Goal: Task Accomplishment & Management: Use online tool/utility

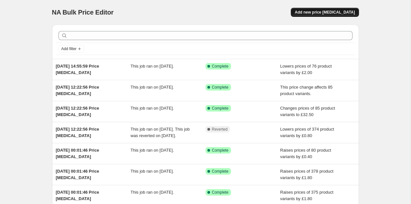
click at [339, 12] on span "Add new price [MEDICAL_DATA]" at bounding box center [325, 12] width 60 height 5
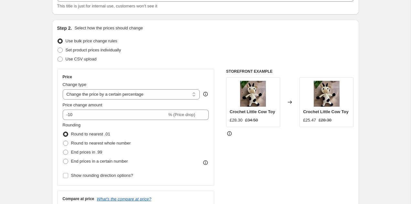
scroll to position [51, 0]
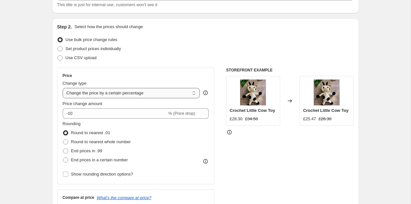
click at [131, 94] on select "Change the price to a certain amount Change the price by a certain amount Chang…" at bounding box center [131, 93] width 137 height 10
select select "pc"
type input "50"
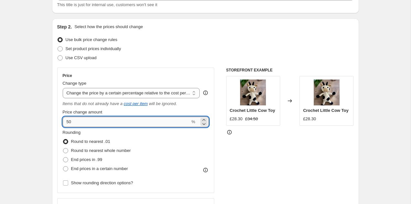
click at [102, 122] on input "50" at bounding box center [127, 122] width 128 height 10
click at [123, 91] on select "Change the price to a certain amount Change the price by a certain amount Chang…" at bounding box center [131, 93] width 137 height 10
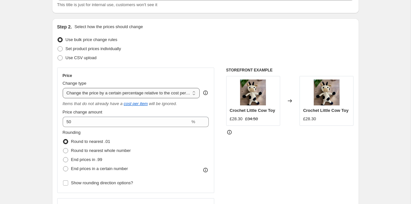
select select "percentage"
click at [63, 88] on select "Change the price to a certain amount Change the price by a certain amount Chang…" at bounding box center [131, 93] width 137 height 10
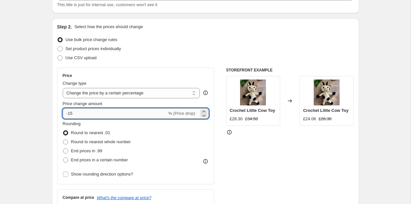
click at [89, 114] on input "-15" at bounding box center [115, 113] width 104 height 10
type input "-1"
type input "30"
click at [276, 164] on div "STOREFRONT EXAMPLE Crochet Little Cow Toy £28.30 £34.50 Changed to Crochet Litt…" at bounding box center [290, 147] width 128 height 158
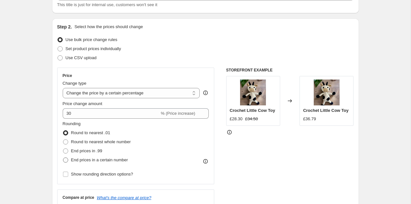
click at [92, 159] on span "End prices in a certain number" at bounding box center [99, 160] width 57 height 5
click at [63, 158] on input "End prices in a certain number" at bounding box center [63, 158] width 0 height 0
radio input "true"
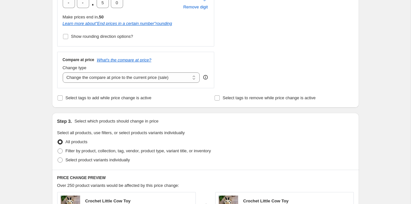
scroll to position [229, 0]
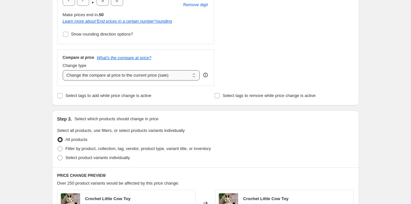
click at [158, 73] on select "Change the compare at price to the current price (sale) Change the compare at p…" at bounding box center [131, 75] width 137 height 10
select select "percentage"
click at [63, 70] on select "Change the compare at price to the current price (sale) Change the compare at p…" at bounding box center [131, 75] width 137 height 10
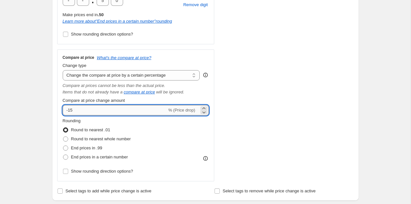
click at [107, 110] on input "-15" at bounding box center [115, 110] width 104 height 10
type input "-1"
type input "30"
click at [261, 87] on div "STOREFRONT EXAMPLE Crochet Little Cow Toy £28.30 £34.50 Changed to Crochet Litt…" at bounding box center [290, 35] width 128 height 291
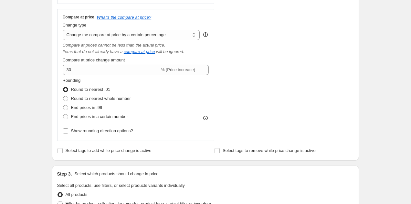
scroll to position [270, 0]
click at [105, 120] on label "End prices in a certain number" at bounding box center [95, 116] width 65 height 9
click at [63, 114] on input "End prices in a certain number" at bounding box center [63, 114] width 0 height 0
radio input "true"
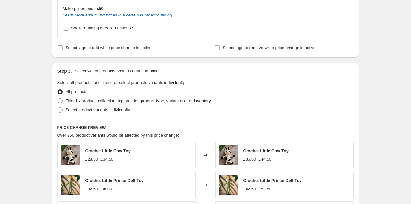
scroll to position [411, 0]
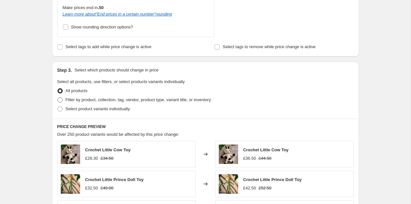
click at [98, 100] on span "Filter by product, collection, tag, vendor, product type, variant title, or inv…" at bounding box center [139, 99] width 146 height 5
click at [58, 98] on input "Filter by product, collection, tag, vendor, product type, variant title, or inv…" at bounding box center [58, 97] width 0 height 0
radio input "true"
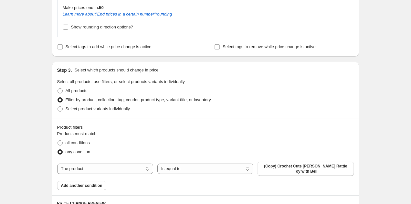
click at [139, 163] on div "The product The product's collection The product's tag The product's vendor The…" at bounding box center [205, 169] width 297 height 14
click at [134, 168] on select "The product The product's collection The product's tag The product's vendor The…" at bounding box center [105, 169] width 96 height 10
select select "collection"
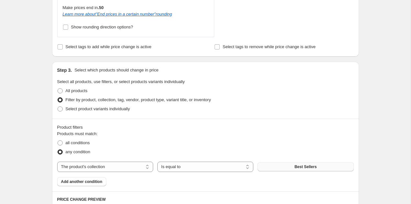
click at [308, 169] on button "Best Sellers" at bounding box center [306, 166] width 96 height 9
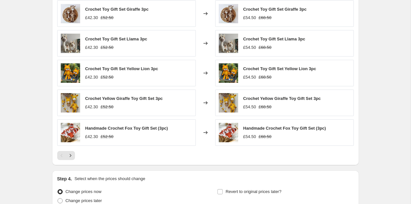
scroll to position [629, 0]
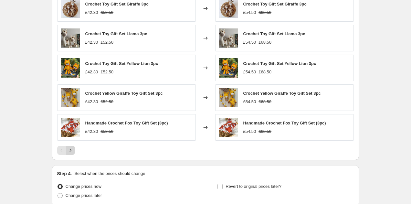
click at [71, 150] on icon "Next" at bounding box center [70, 150] width 6 height 6
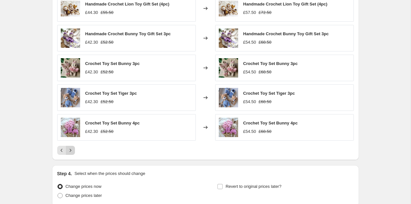
click at [71, 149] on icon "Next" at bounding box center [70, 150] width 6 height 6
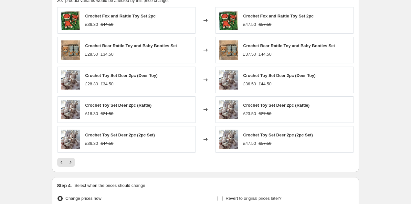
scroll to position [618, 0]
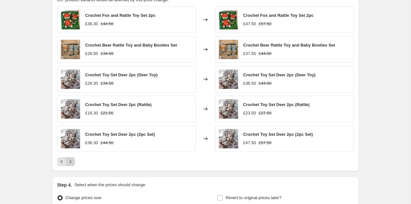
click at [72, 162] on icon "Next" at bounding box center [70, 161] width 6 height 6
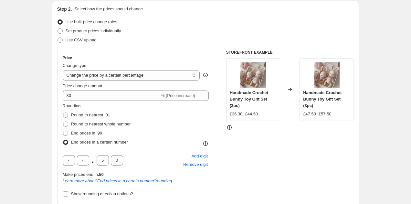
scroll to position [63, 0]
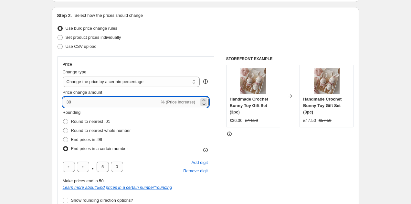
click at [103, 99] on input "30" at bounding box center [111, 102] width 97 height 10
type input "3"
type input "25"
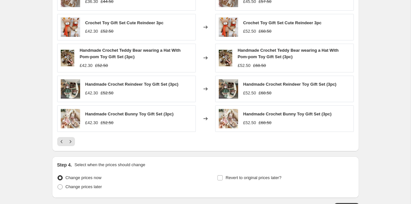
scroll to position [688, 0]
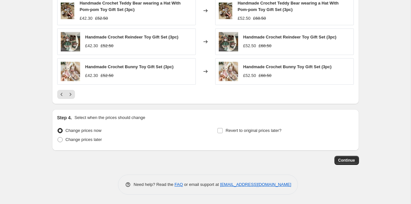
click at [74, 97] on div "Pagination" at bounding box center [70, 94] width 9 height 9
click at [71, 96] on icon "Next" at bounding box center [70, 94] width 6 height 6
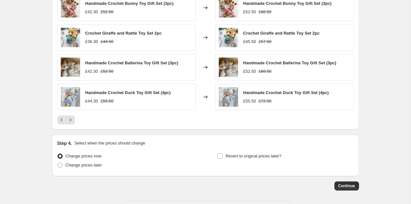
scroll to position [656, 0]
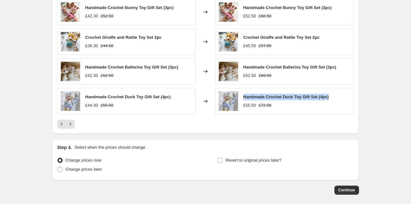
drag, startPoint x: 242, startPoint y: 96, endPoint x: 339, endPoint y: 98, distance: 97.0
click at [339, 98] on div "Handmade Crochet Duck Toy Gift Set (4pc) £55.50 £72.50" at bounding box center [284, 101] width 139 height 27
copy span "Handmade Crochet Duck Toy Gift Set (4pc)"
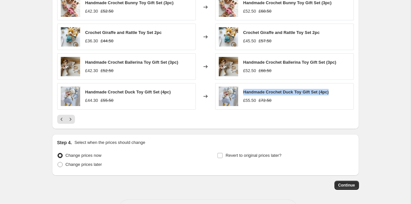
scroll to position [686, 0]
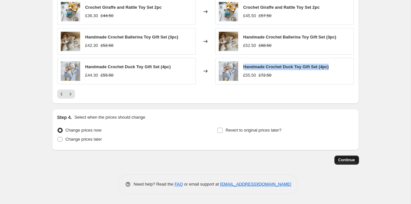
click at [346, 159] on span "Continue" at bounding box center [347, 160] width 17 height 5
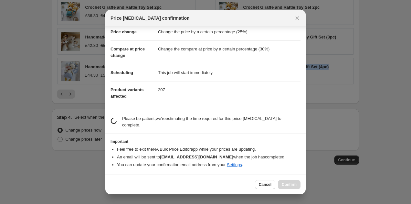
scroll to position [8, 0]
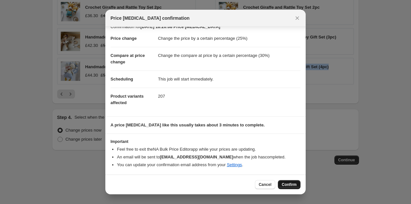
click at [293, 184] on span "Confirm" at bounding box center [289, 184] width 15 height 5
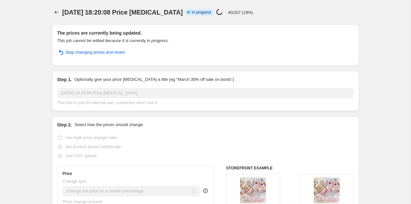
click at [297, 8] on div "18 Aug 2025, 18:20:08 Price change job Info Partially complete In progress Pric…" at bounding box center [182, 12] width 241 height 9
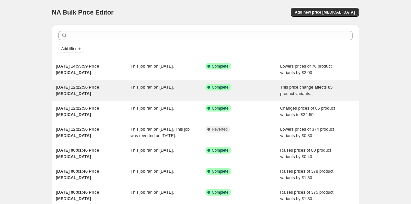
scroll to position [136, 0]
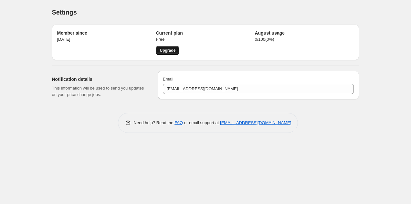
click at [172, 47] on link "Upgrade" at bounding box center [168, 50] width 24 height 9
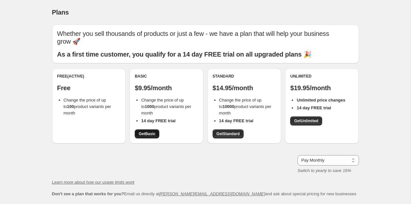
click at [148, 131] on span "Get Basic" at bounding box center [147, 133] width 17 height 5
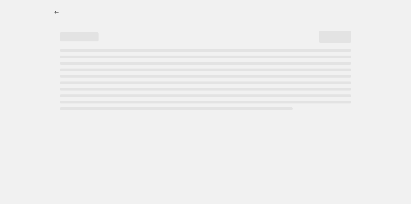
select select "percentage"
select select "collection"
